Goal: Task Accomplishment & Management: Complete application form

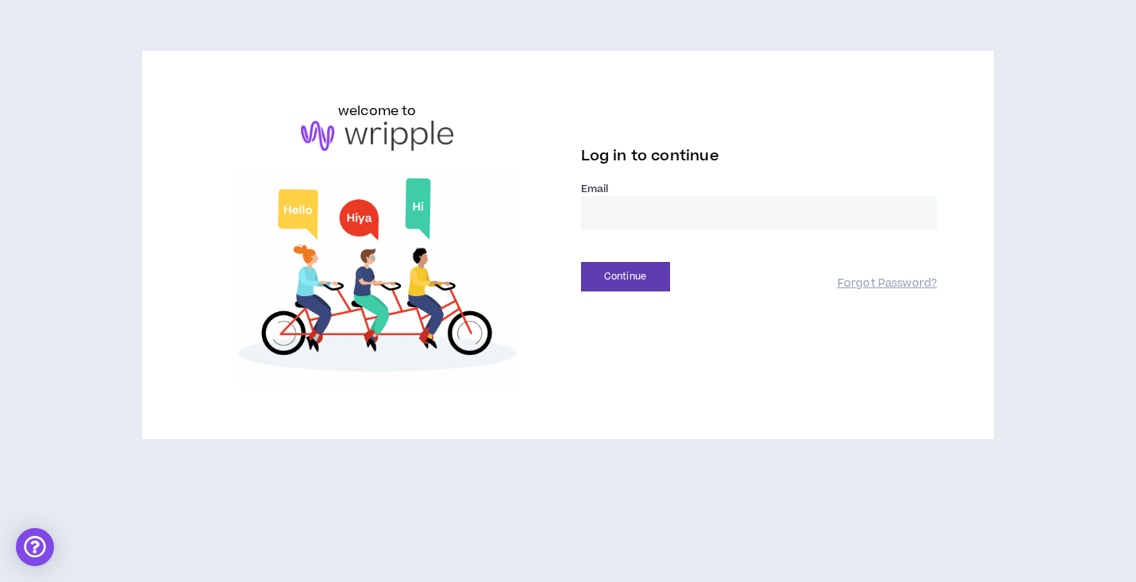
click at [690, 223] on input "email" at bounding box center [759, 213] width 357 height 34
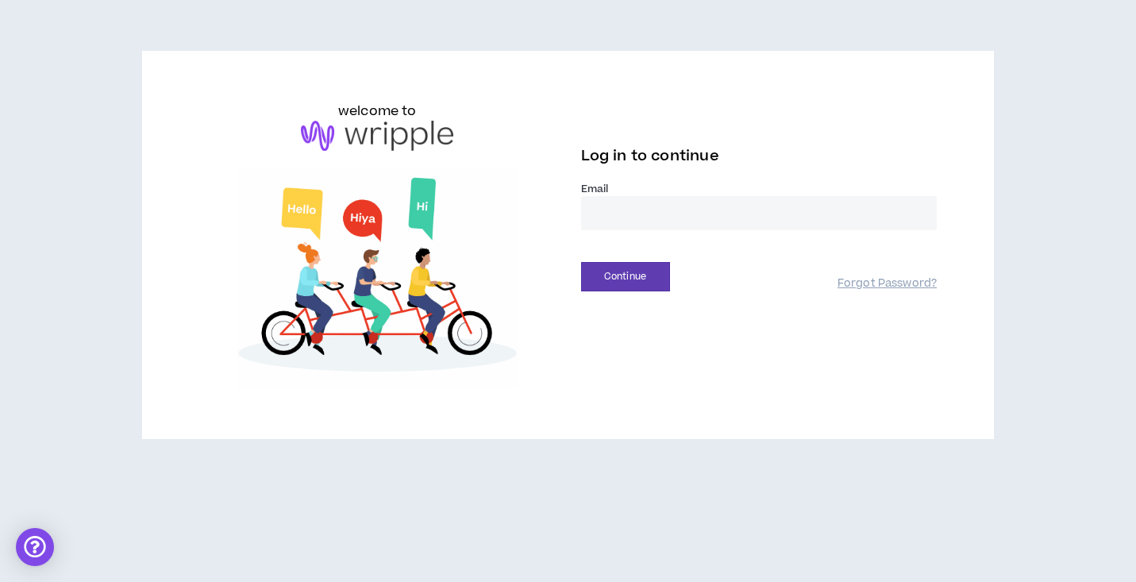
type input "**********"
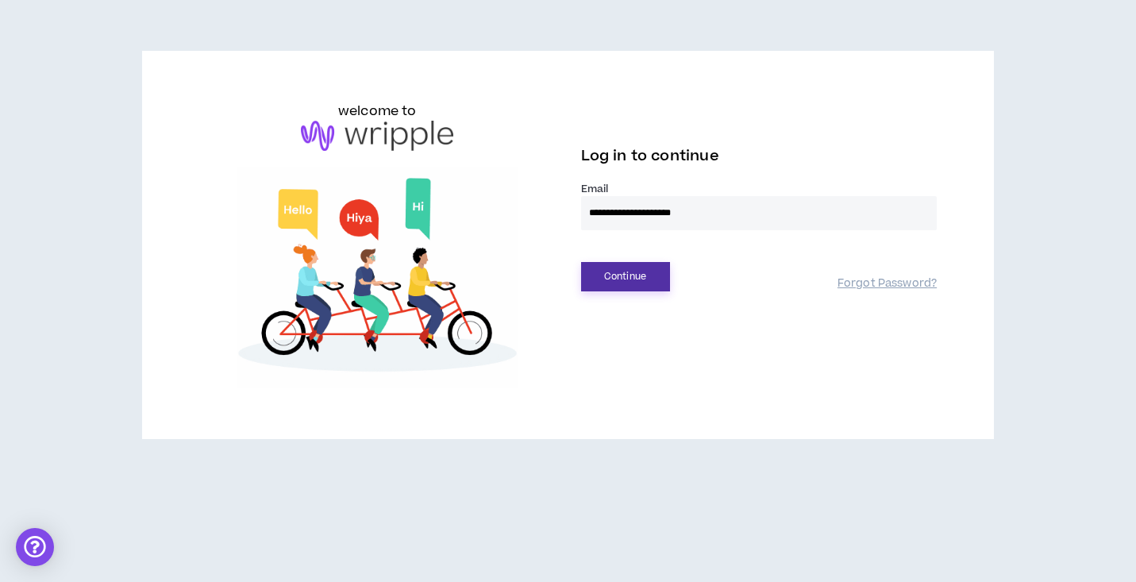
click at [635, 286] on button "Continue" at bounding box center [625, 276] width 89 height 29
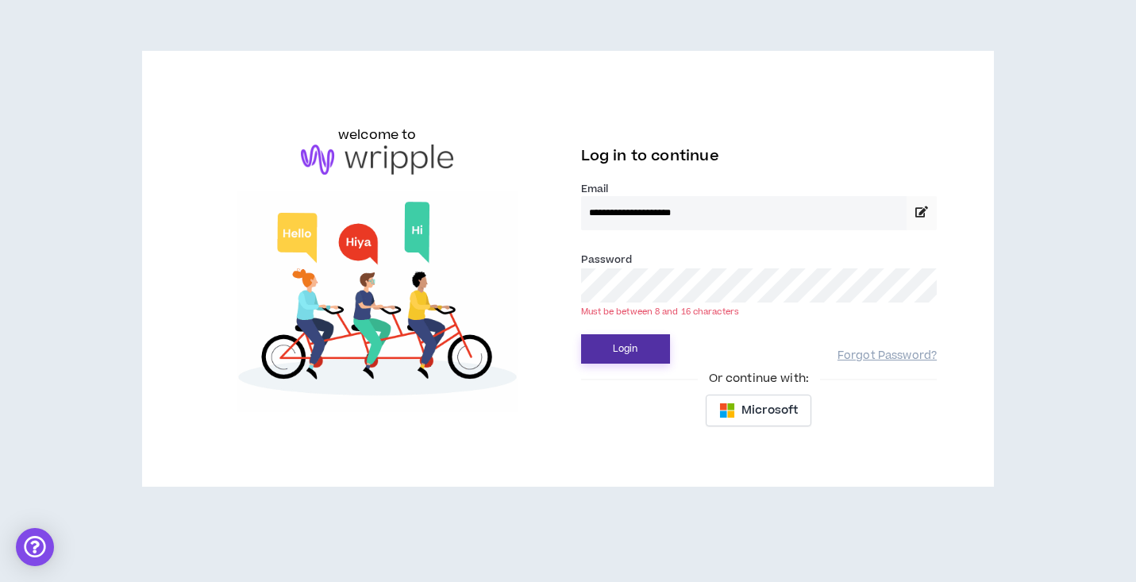
click at [581, 334] on button "Login" at bounding box center [625, 348] width 89 height 29
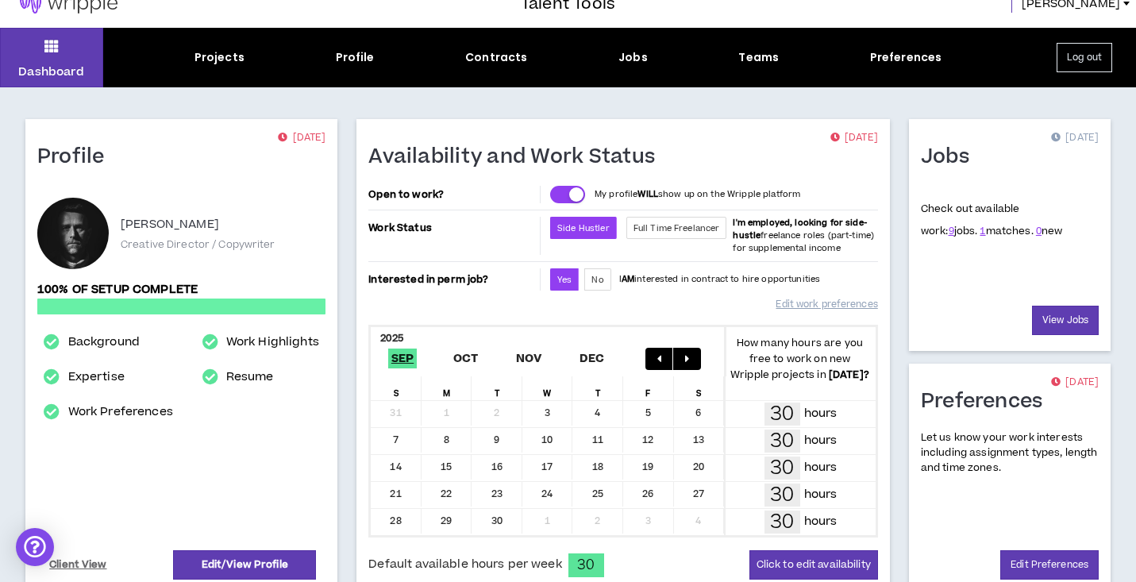
scroll to position [21, 0]
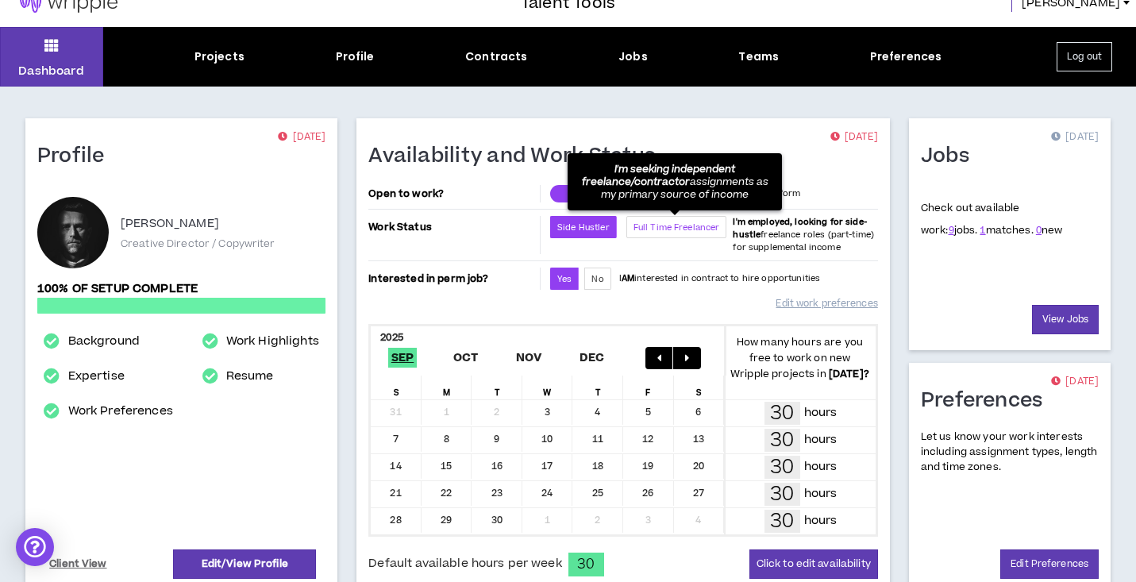
click at [695, 231] on span "Full Time Freelancer" at bounding box center [677, 228] width 87 height 12
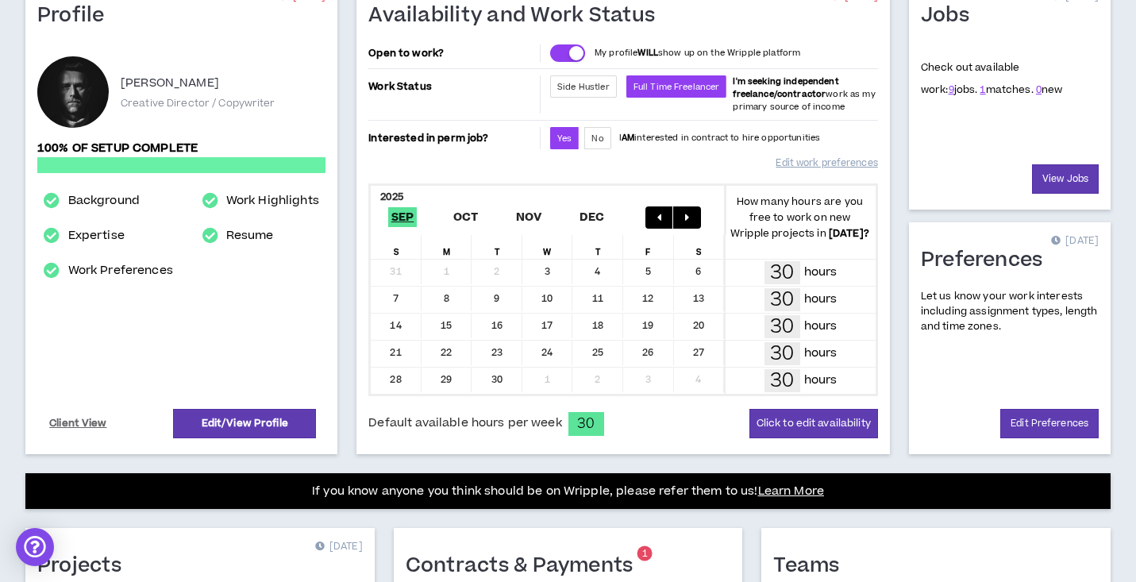
scroll to position [200, 0]
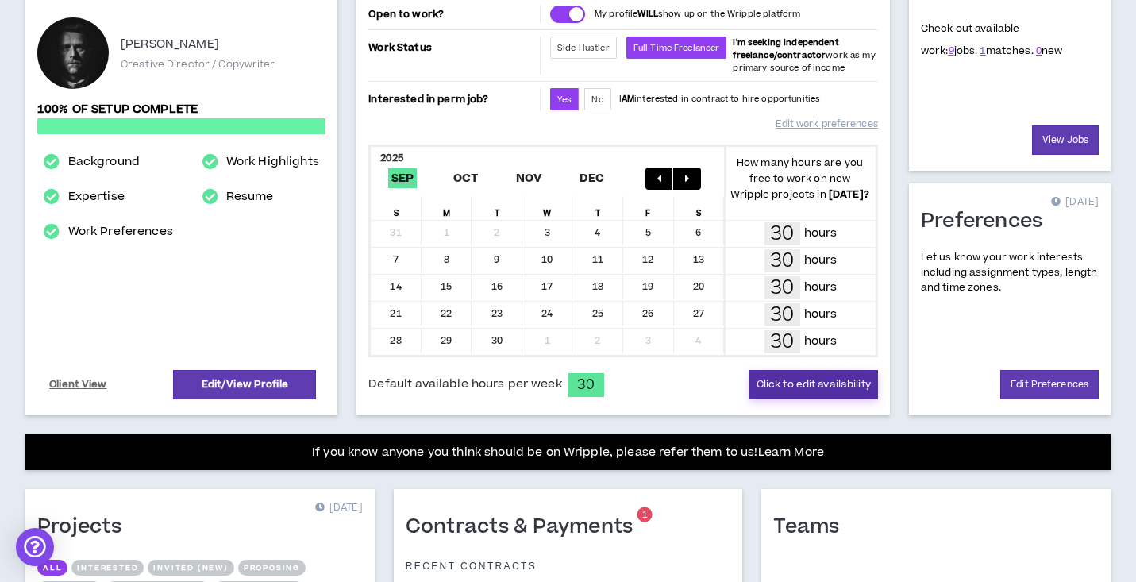
click at [814, 388] on button "Click to edit availability" at bounding box center [814, 384] width 129 height 29
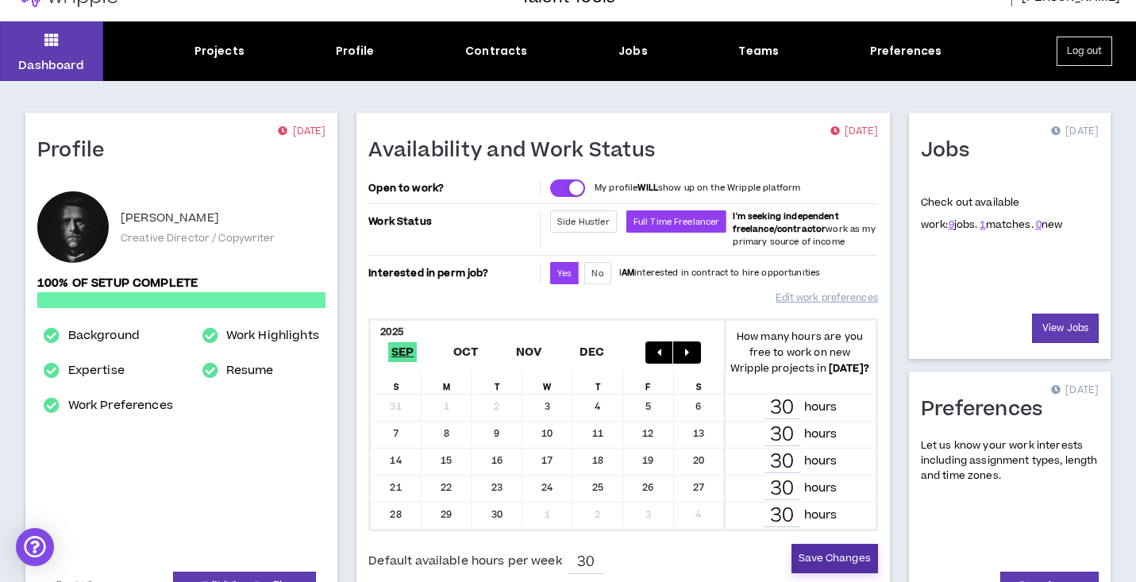
scroll to position [0, 0]
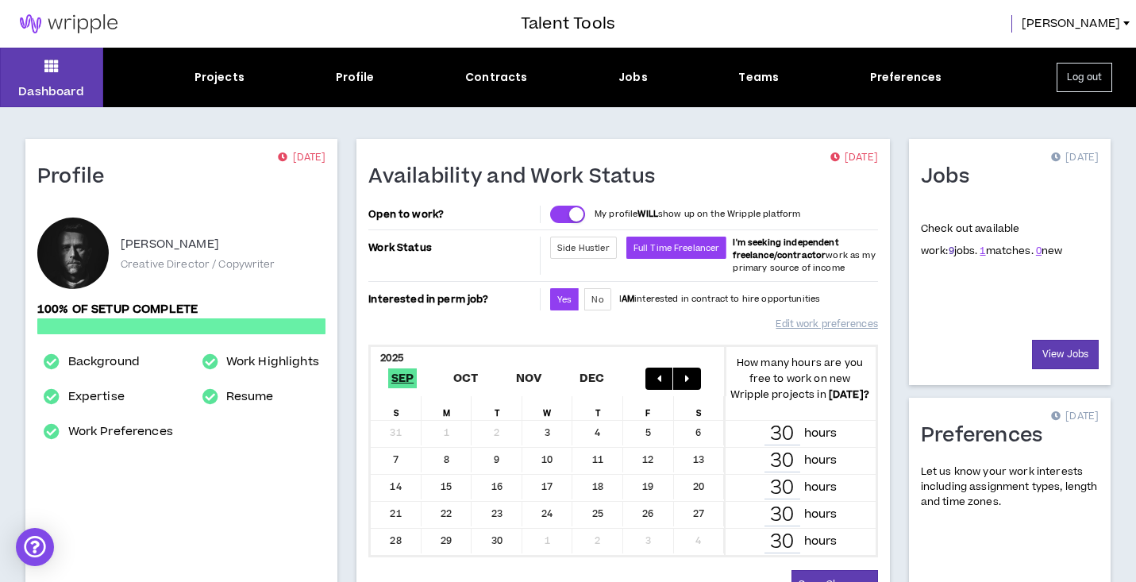
click at [949, 251] on link "9" at bounding box center [952, 251] width 6 height 14
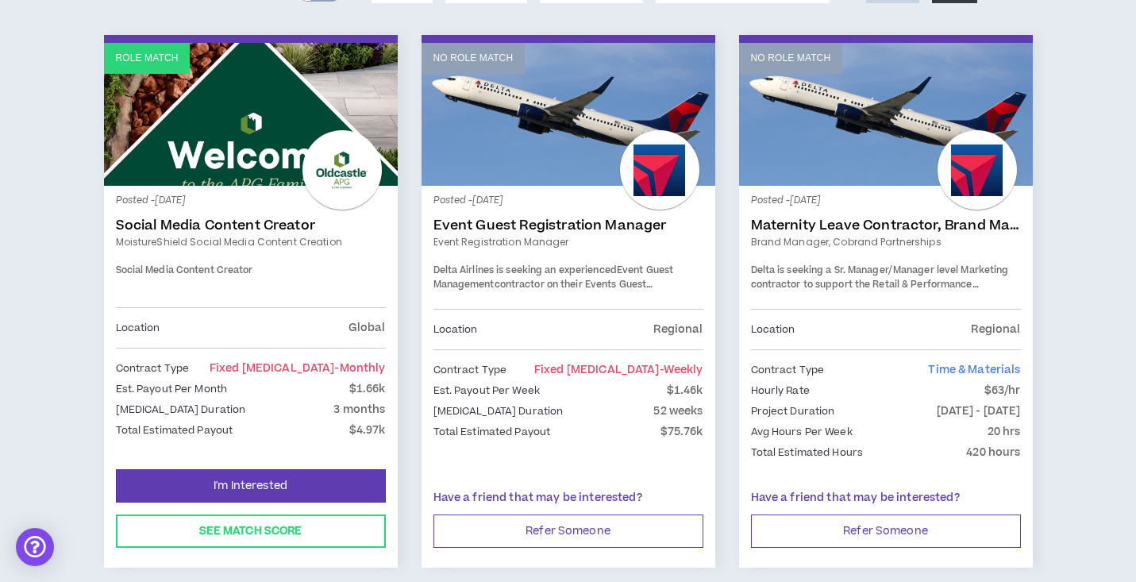
scroll to position [354, 0]
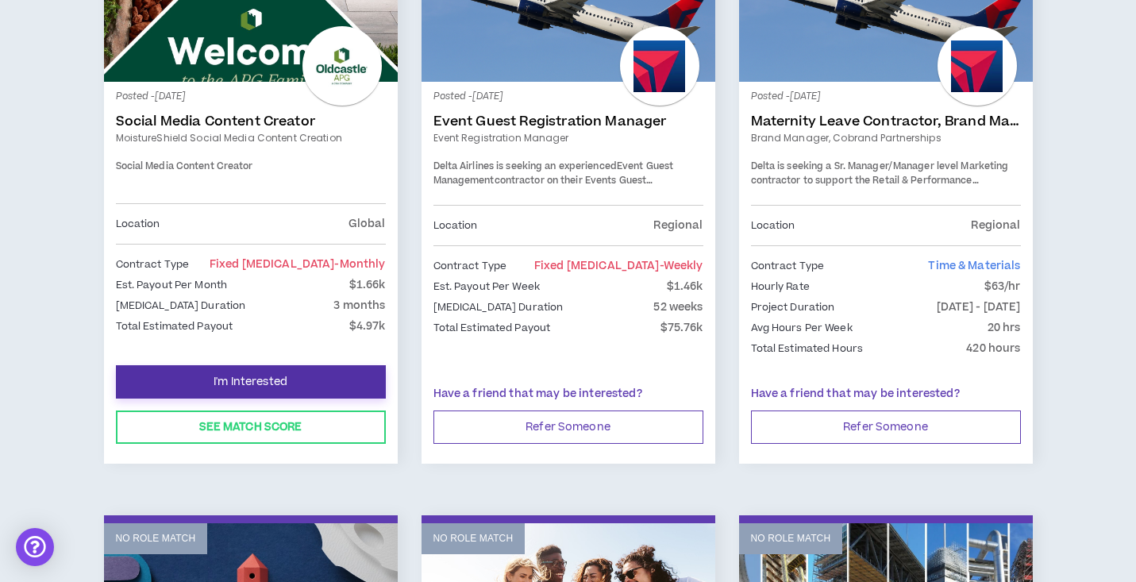
click at [328, 384] on button "I'm Interested" at bounding box center [251, 381] width 270 height 33
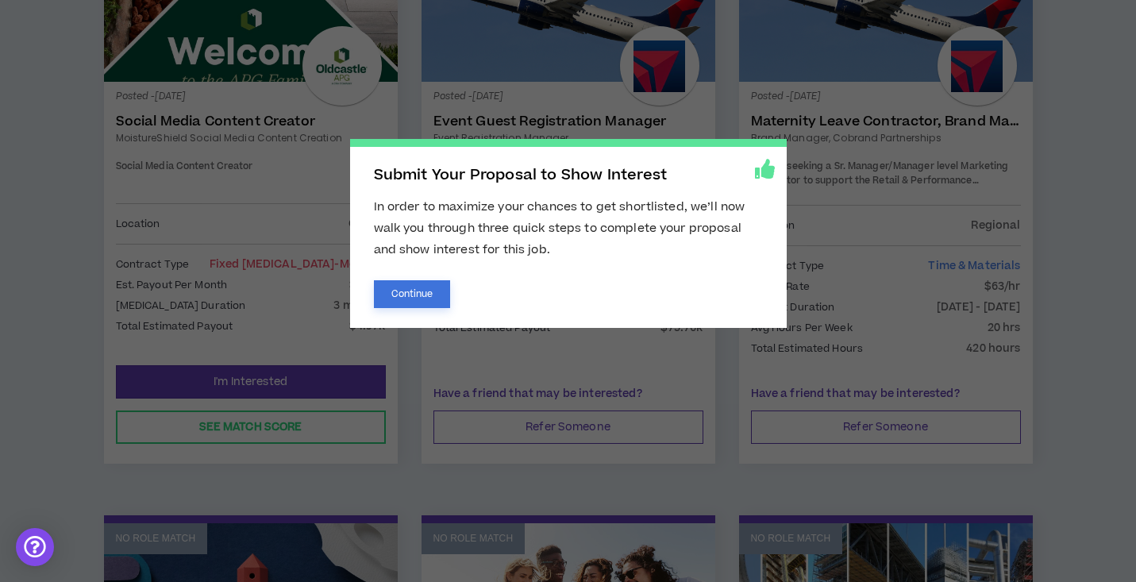
click at [408, 293] on button "Continue" at bounding box center [412, 294] width 77 height 28
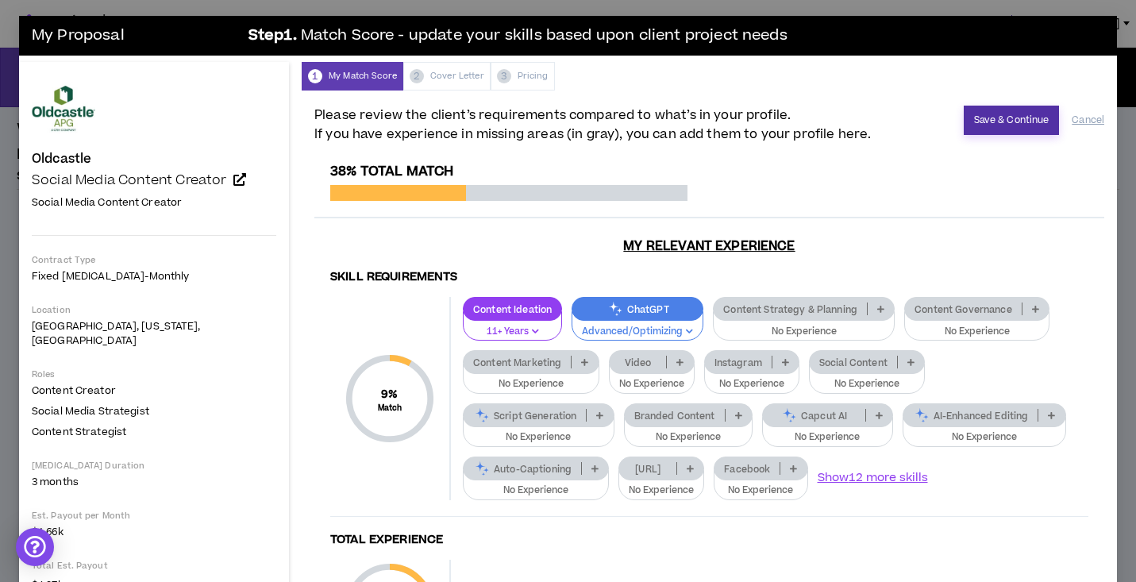
click at [1013, 122] on button "Save & Continue" at bounding box center [1012, 120] width 96 height 29
